Goal: Transaction & Acquisition: Purchase product/service

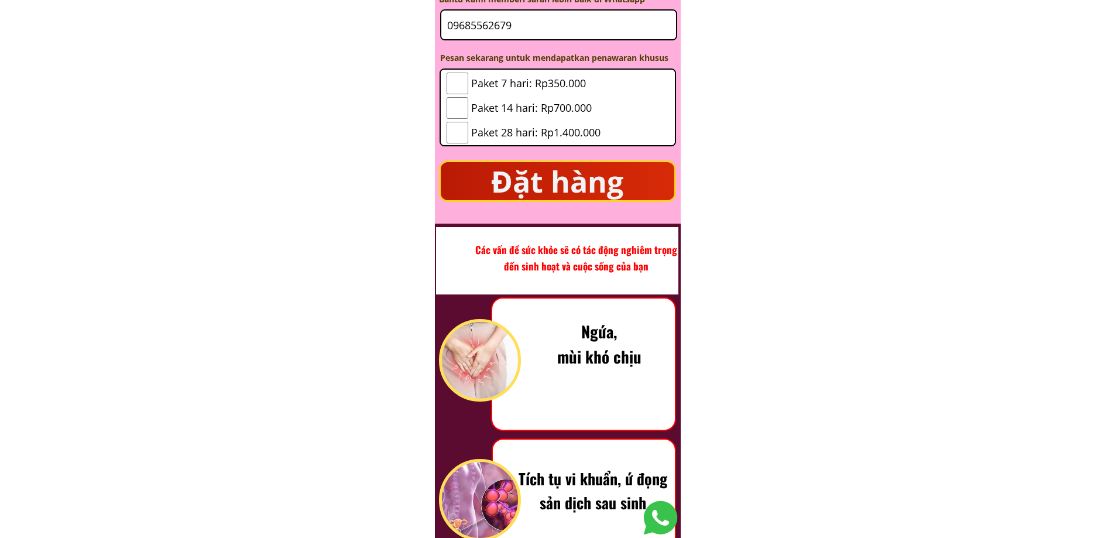
scroll to position [1123, 0]
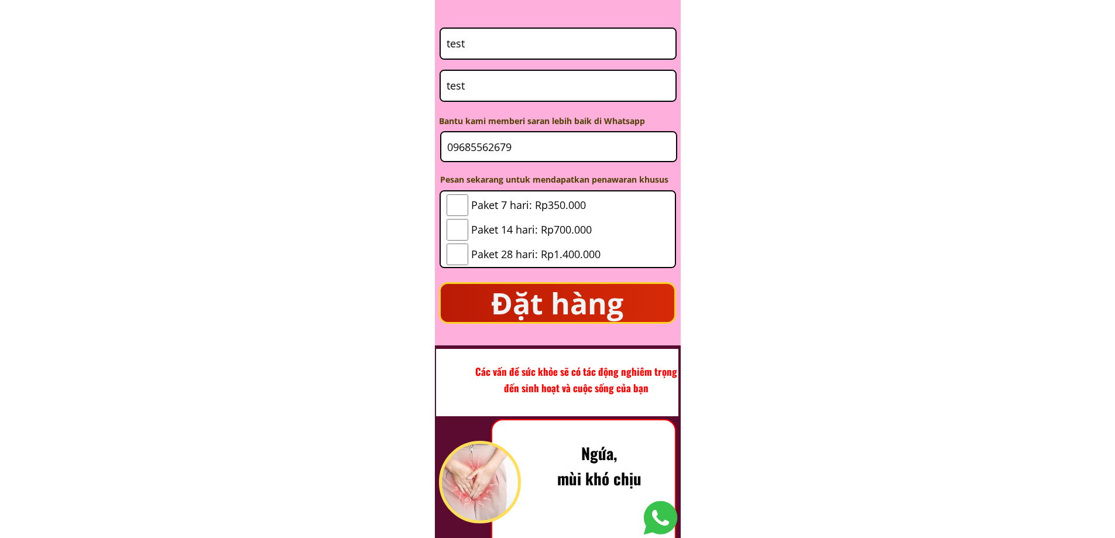
drag, startPoint x: 627, startPoint y: 233, endPoint x: 497, endPoint y: 227, distance: 130.1
click at [497, 227] on div "Paket 7 hari: Rp350.000 Paket 14 hari: Rp700.000 Paket 28 hari: Rp1.400.000" at bounding box center [558, 231] width 234 height 81
drag, startPoint x: 471, startPoint y: 200, endPoint x: 565, endPoint y: 216, distance: 95.6
click at [565, 216] on div "Paket 7 hari: Rp350.000" at bounding box center [524, 205] width 154 height 22
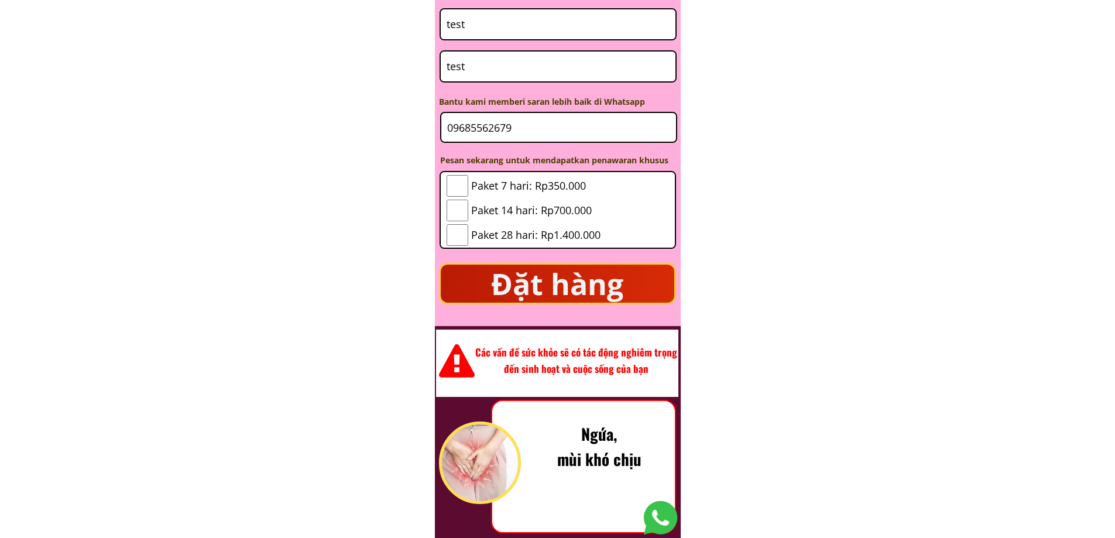
scroll to position [1162, 0]
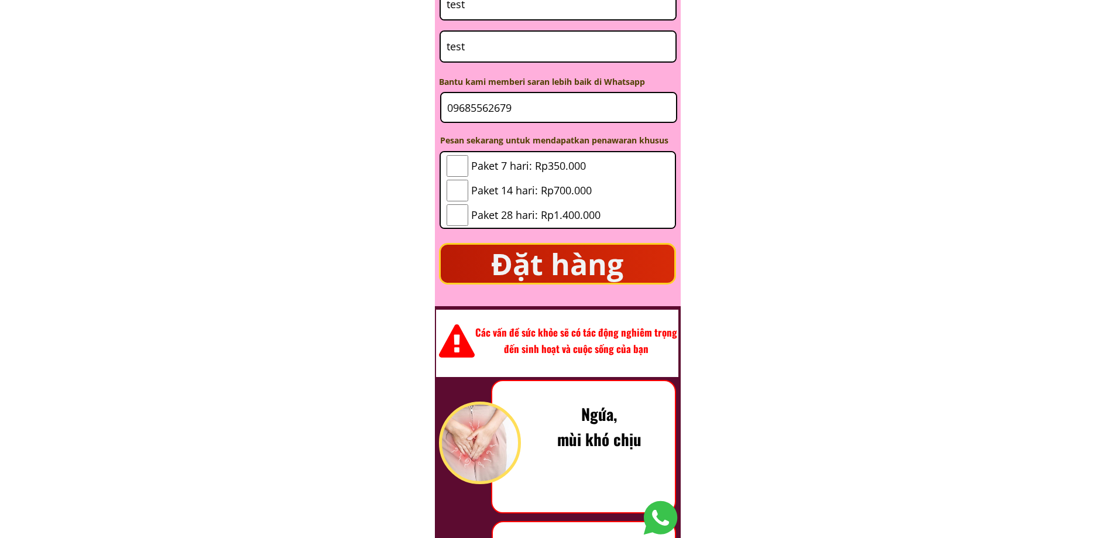
click at [509, 197] on span "Paket 14 hari: Rp700.000" at bounding box center [535, 190] width 129 height 17
click at [508, 189] on span "Paket 14 hari: Rp700.000" at bounding box center [535, 190] width 129 height 17
click at [506, 192] on span "Paket 14 hari: Rp700.000" at bounding box center [535, 190] width 129 height 17
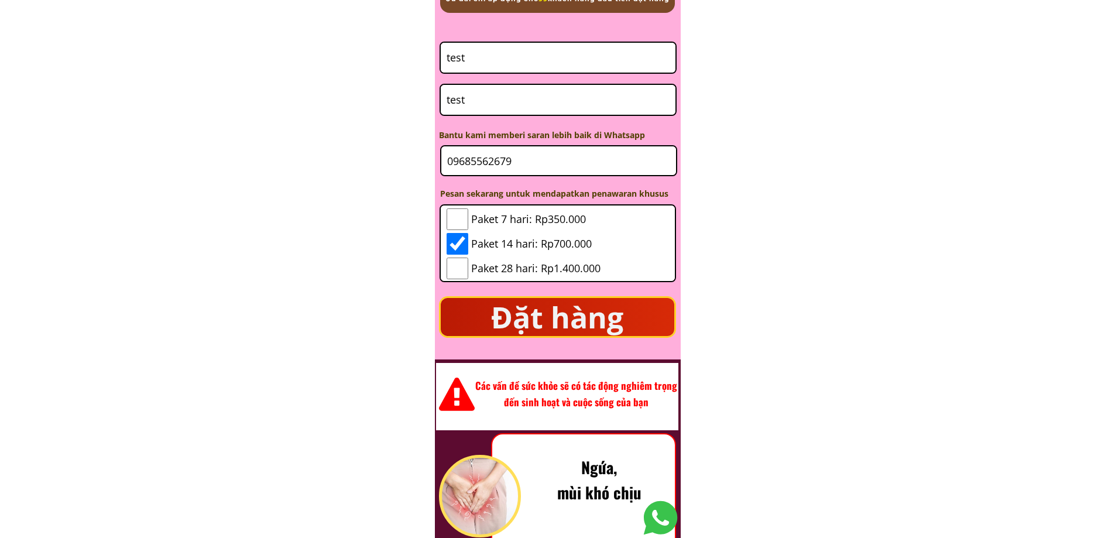
scroll to position [1103, 0]
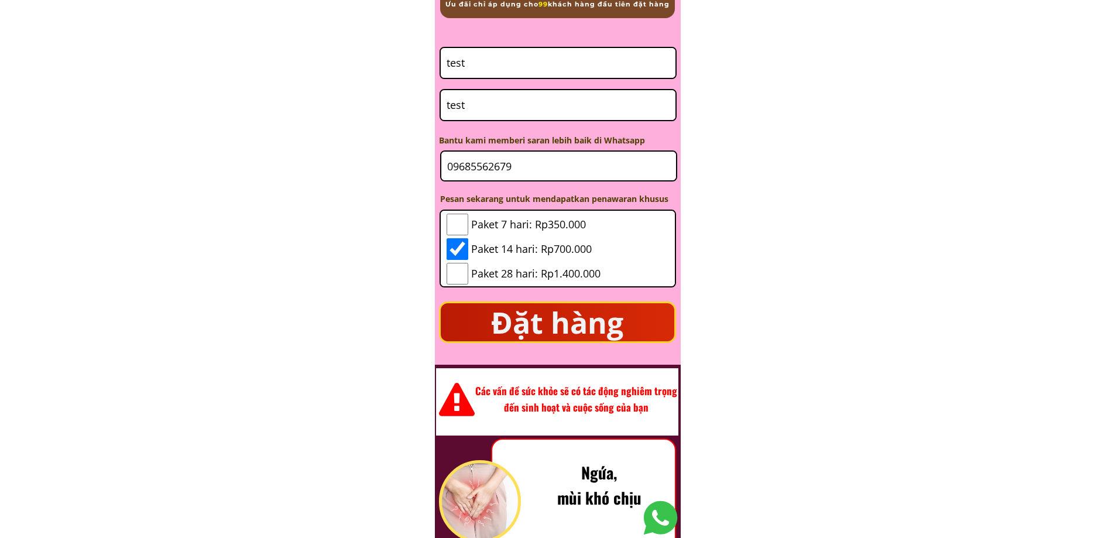
click at [517, 252] on span "Paket 14 hari: Rp700.000" at bounding box center [535, 249] width 129 height 17
drag, startPoint x: 587, startPoint y: 246, endPoint x: 525, endPoint y: 246, distance: 61.5
click at [525, 246] on span "Paket 14 hari: Rp700.000" at bounding box center [535, 249] width 129 height 17
checkbox input "false"
